Goal: Find specific page/section: Find specific page/section

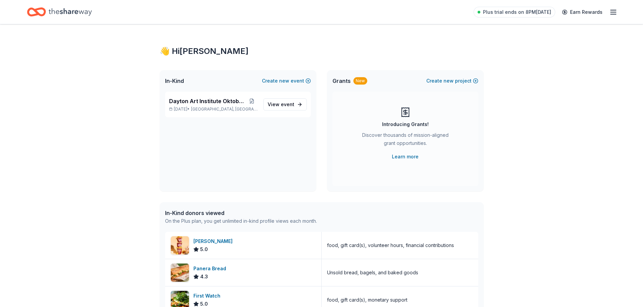
click at [614, 13] on icon "button" at bounding box center [613, 12] width 8 height 8
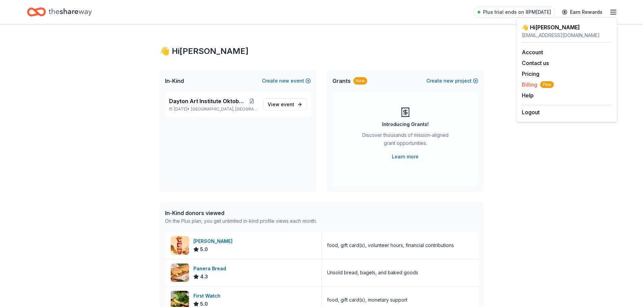
click at [551, 87] on span "Plus" at bounding box center [547, 84] width 14 height 7
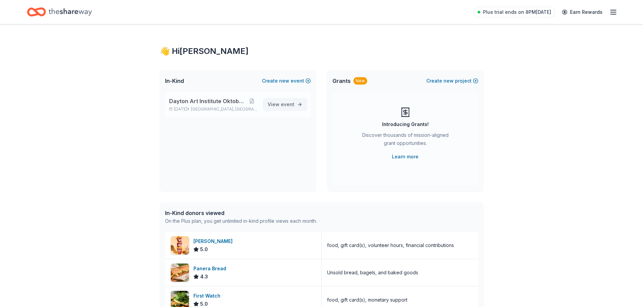
click at [285, 105] on span "event" at bounding box center [287, 105] width 13 height 6
click at [275, 102] on span "View event" at bounding box center [280, 105] width 27 height 8
